Goal: Use online tool/utility: Utilize a website feature to perform a specific function

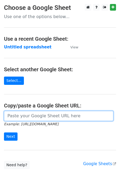
click at [33, 116] on input "url" at bounding box center [58, 116] width 109 height 10
paste input "[URL][DOMAIN_NAME]"
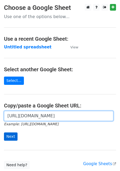
type input "[URL][DOMAIN_NAME]"
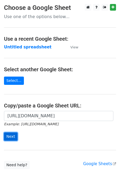
scroll to position [0, 0]
click at [8, 135] on input "Next" at bounding box center [11, 136] width 14 height 8
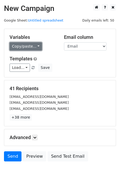
click at [20, 45] on link "Copy/paste..." at bounding box center [26, 46] width 32 height 8
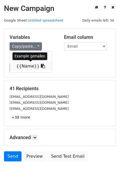
click at [25, 67] on link "{{Name}}" at bounding box center [31, 66] width 42 height 8
